Goal: Transaction & Acquisition: Purchase product/service

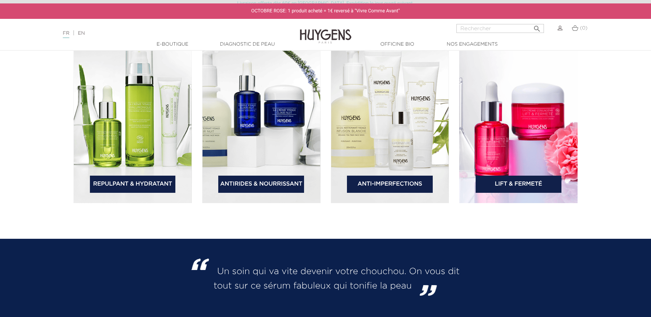
scroll to position [1064, 0]
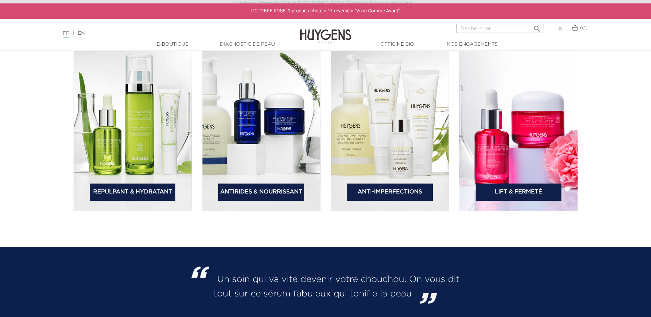
click at [381, 152] on img at bounding box center [390, 125] width 118 height 171
click at [398, 198] on link "Anti-Imperfections" at bounding box center [390, 192] width 86 height 17
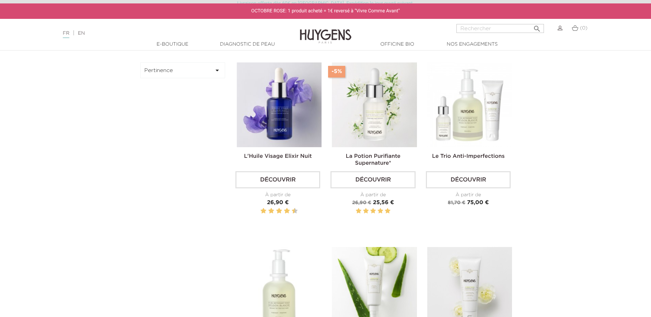
scroll to position [240, 0]
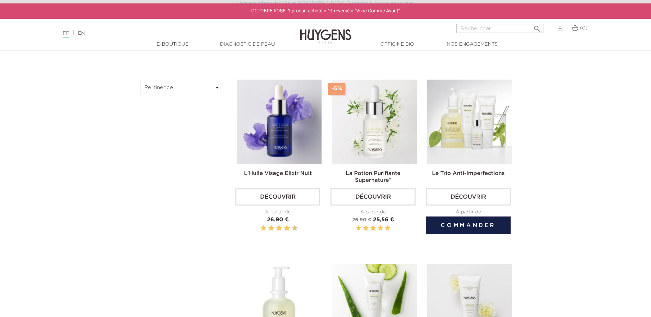
click at [482, 155] on img at bounding box center [469, 122] width 85 height 85
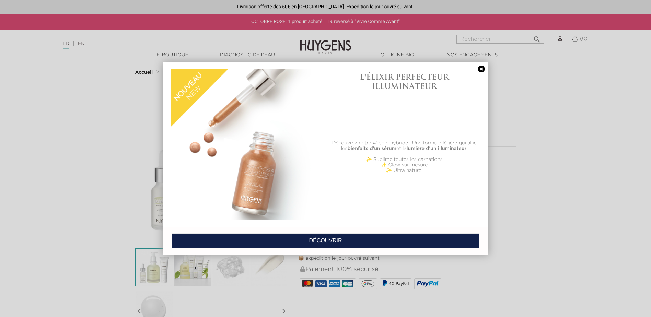
click at [482, 70] on link at bounding box center [482, 69] width 10 height 7
